Goal: Information Seeking & Learning: Find specific fact

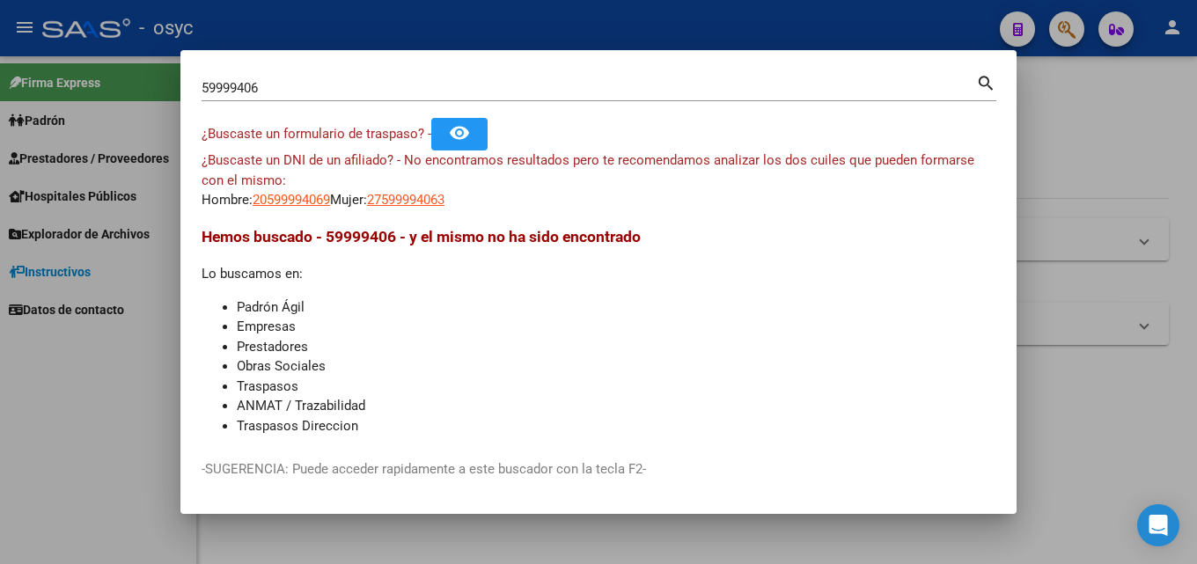
click at [1065, 263] on div at bounding box center [598, 282] width 1197 height 564
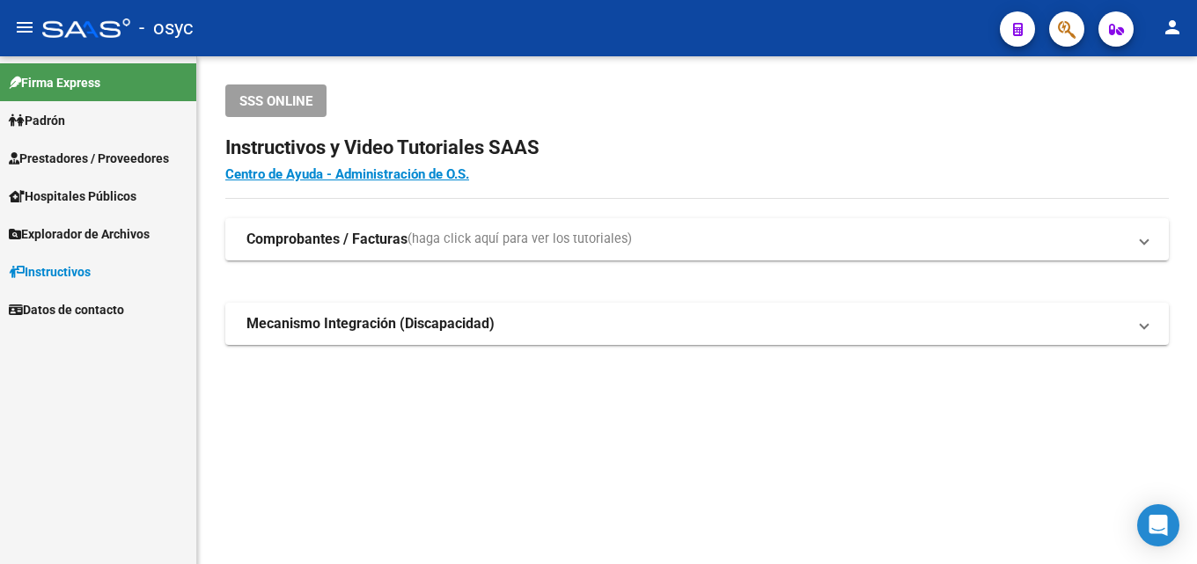
click at [1063, 21] on icon "button" at bounding box center [1067, 29] width 18 height 20
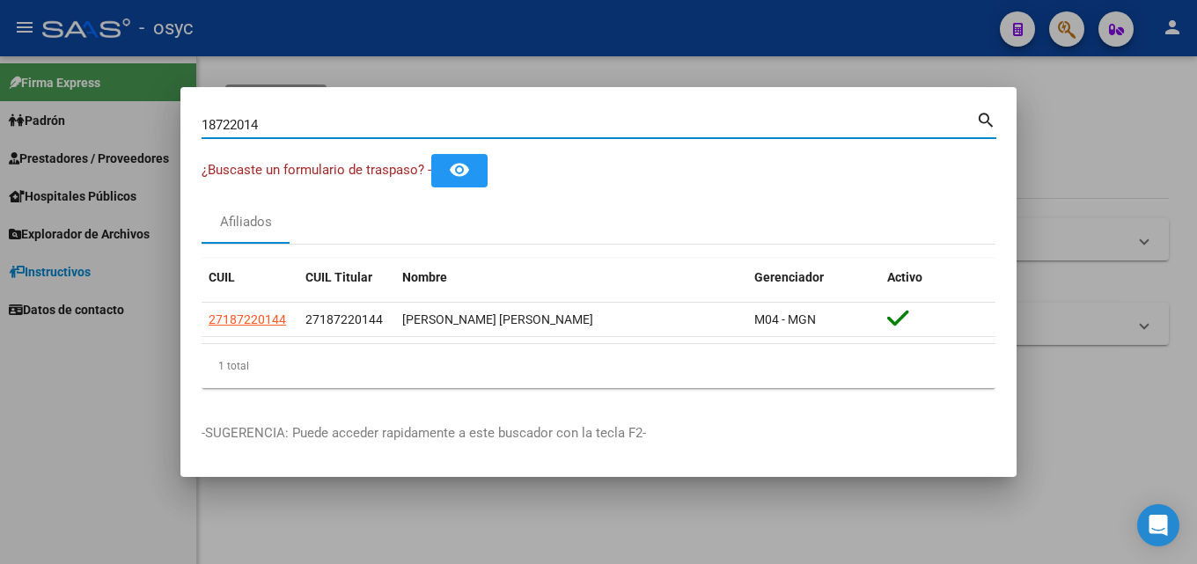
drag, startPoint x: 283, startPoint y: 124, endPoint x: 0, endPoint y: 118, distance: 282.6
click at [0, 121] on div "18722014 Buscar (apellido, dni, cuil, nro traspaso, cuit, obra social) search ¿…" at bounding box center [598, 282] width 1197 height 564
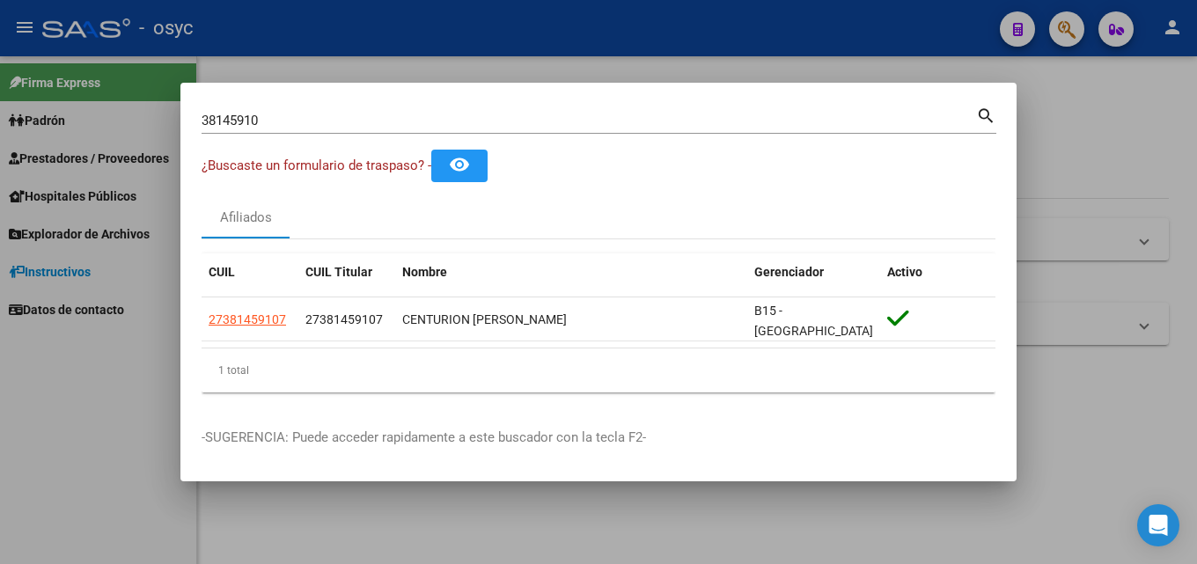
drag, startPoint x: 310, startPoint y: 137, endPoint x: 167, endPoint y: 153, distance: 143.5
click at [0, 138] on div "38145910 Buscar (apellido, dni, cuil, nro traspaso, cuit, obra social) search ¿…" at bounding box center [598, 282] width 1197 height 564
click at [290, 128] on input "38145910" at bounding box center [589, 121] width 775 height 16
drag, startPoint x: 293, startPoint y: 128, endPoint x: 10, endPoint y: 86, distance: 286.5
click at [0, 107] on div "38145910 Buscar (apellido, dni, cuil, nro traspaso, cuit, obra social) search ¿…" at bounding box center [598, 282] width 1197 height 564
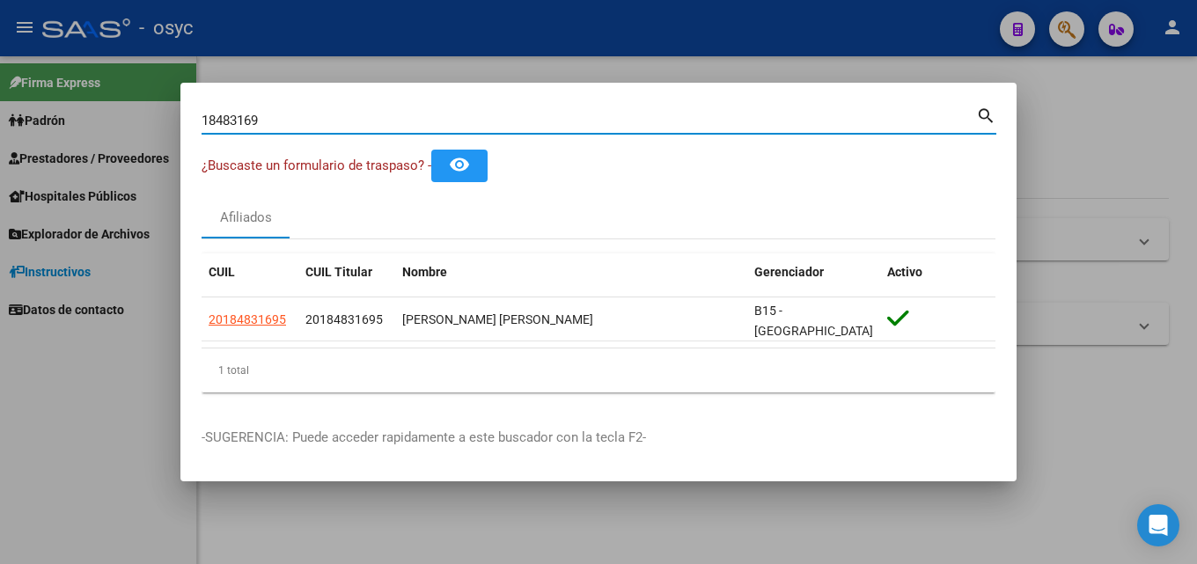
drag, startPoint x: 283, startPoint y: 128, endPoint x: 0, endPoint y: 134, distance: 283.5
click at [0, 139] on div "18483169 Buscar (apellido, dni, cuil, nro traspaso, cuit, obra social) search ¿…" at bounding box center [598, 282] width 1197 height 564
drag, startPoint x: 271, startPoint y: 121, endPoint x: 0, endPoint y: 143, distance: 272.0
click at [0, 127] on div "94557448 Buscar (apellido, dni, cuil, nro traspaso, cuit, obra social) search ¿…" at bounding box center [598, 282] width 1197 height 564
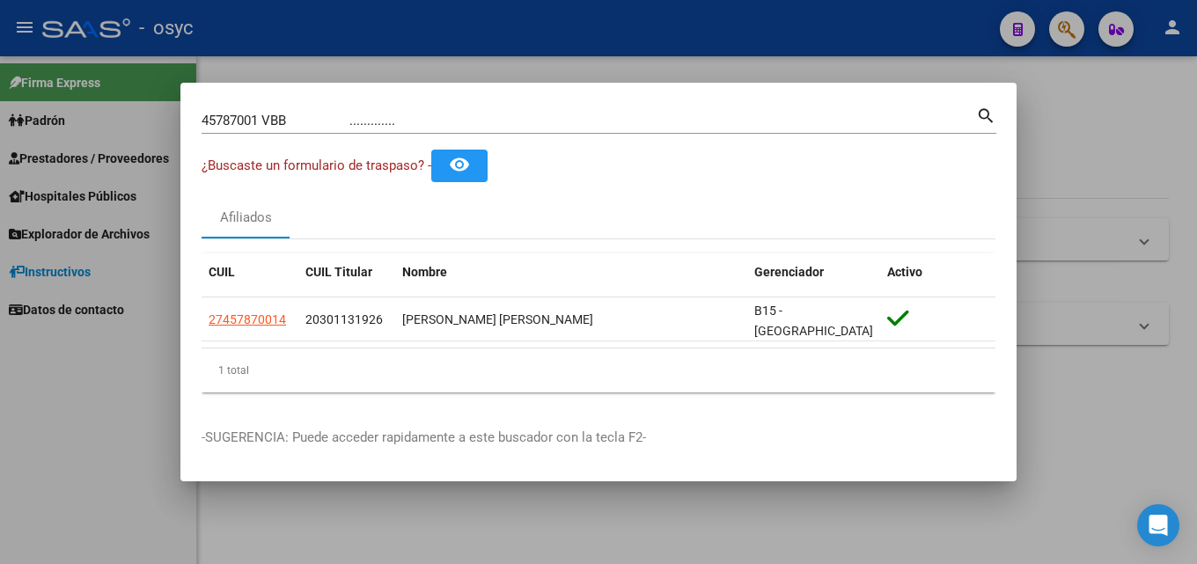
drag, startPoint x: 437, startPoint y: 115, endPoint x: 224, endPoint y: 110, distance: 213.1
click at [152, 109] on div "45787001 VBB ............. Buscar (apellido, dni, cuil, nro traspaso, cuit, obr…" at bounding box center [598, 282] width 1197 height 564
drag, startPoint x: 452, startPoint y: 130, endPoint x: 268, endPoint y: 124, distance: 184.9
click at [261, 122] on input "45787001 VBB ............." at bounding box center [589, 121] width 775 height 16
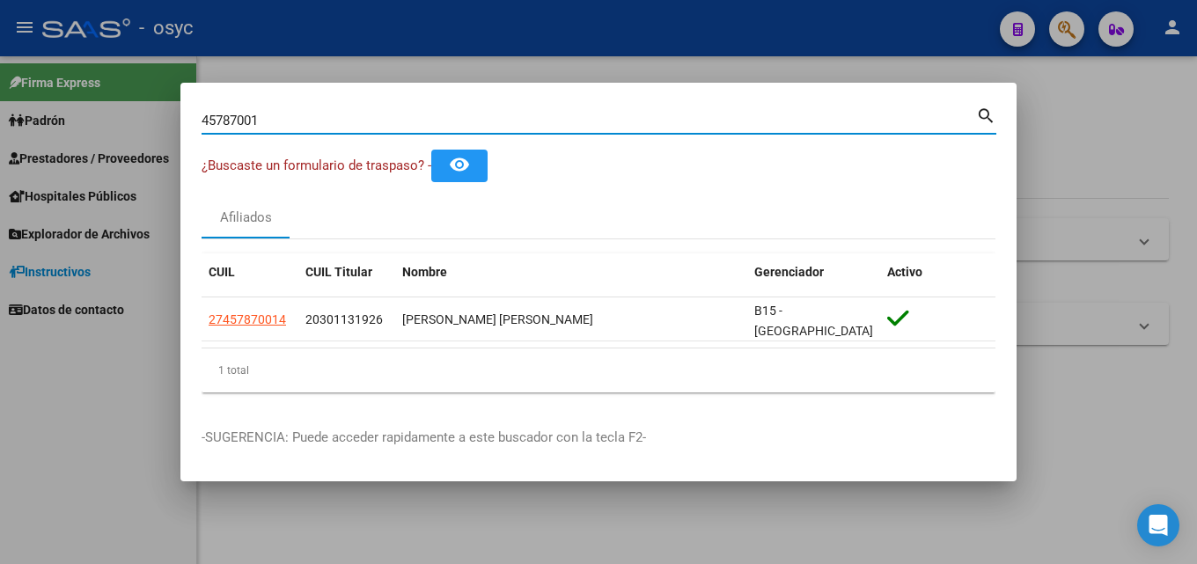
type input "45787001"
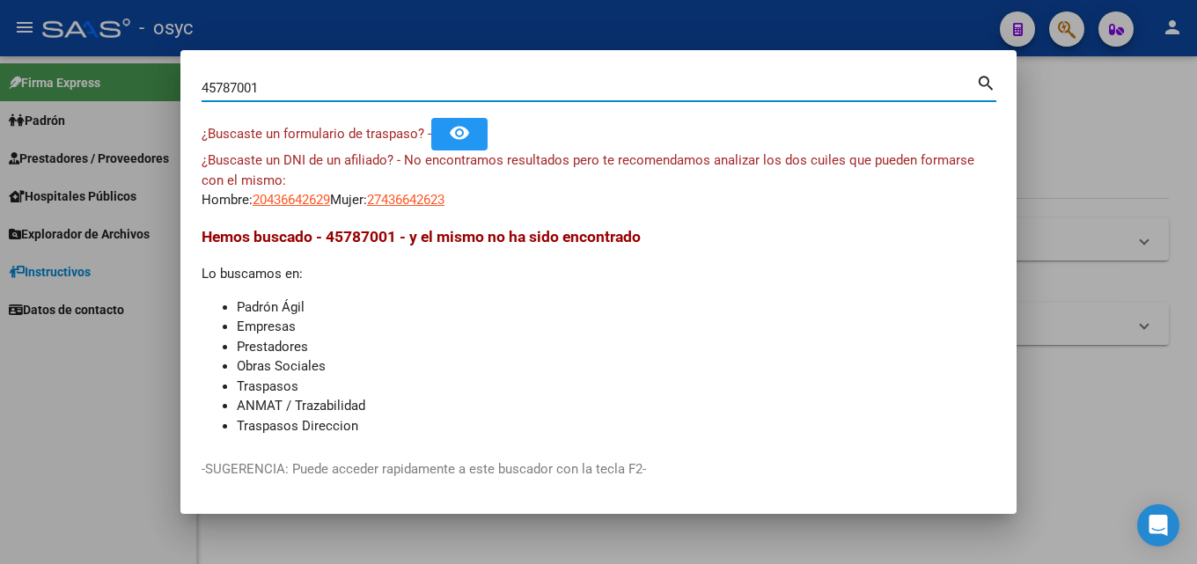
type input "45787001"
